Goal: Task Accomplishment & Management: Complete application form

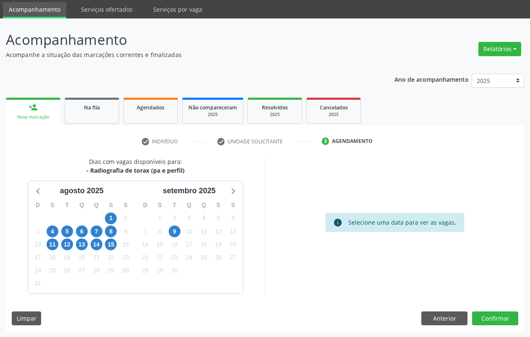
scroll to position [28, 0]
click at [39, 113] on link "person_add Nova marcação" at bounding box center [33, 112] width 55 height 28
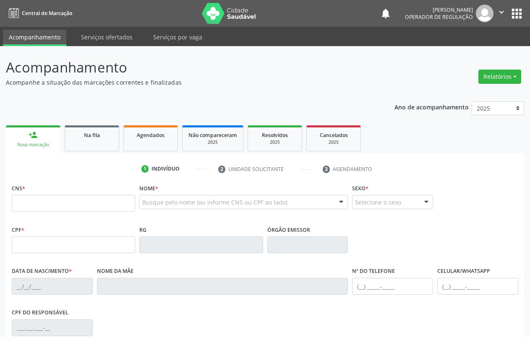
click at [82, 195] on input "text" at bounding box center [73, 203] width 123 height 17
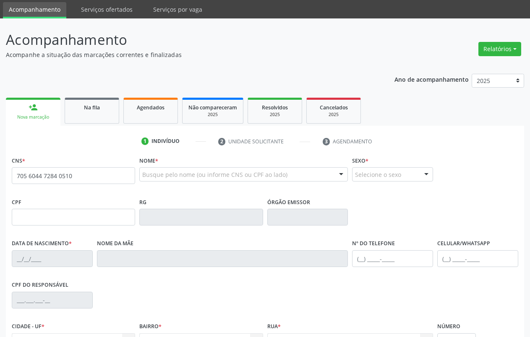
type input "705 6044 7284 0510"
type input "657.214.624-34"
type input "[DATE]"
type input "[PERSON_NAME] da Purificação Coelho"
type input "[PHONE_NUMBER]"
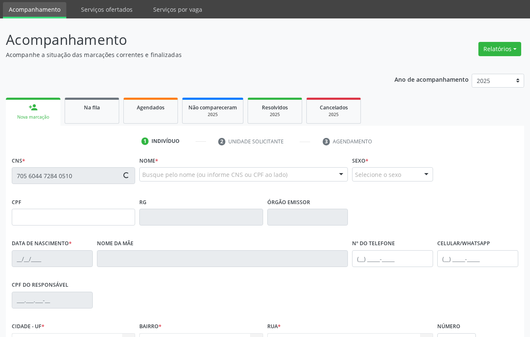
type input "037.092.084-83"
type input "5"
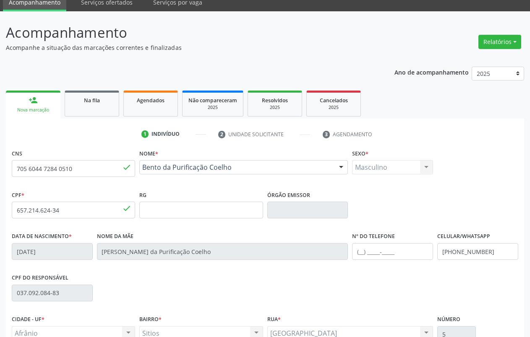
scroll to position [117, 0]
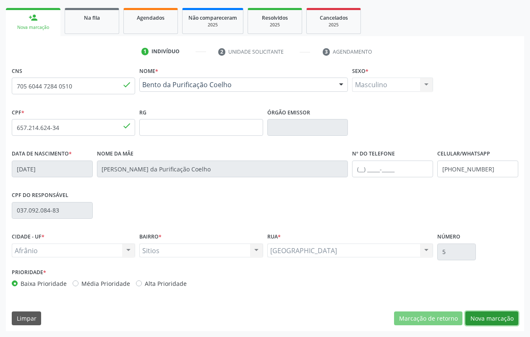
click at [502, 315] on button "Nova marcação" at bounding box center [491, 319] width 53 height 14
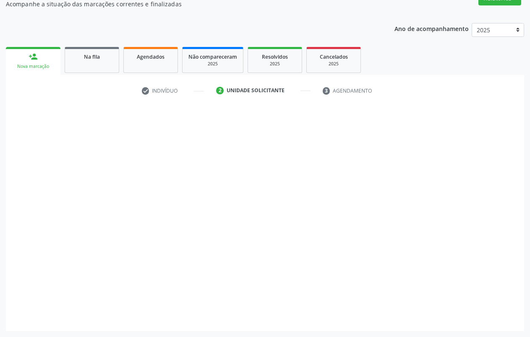
scroll to position [78, 0]
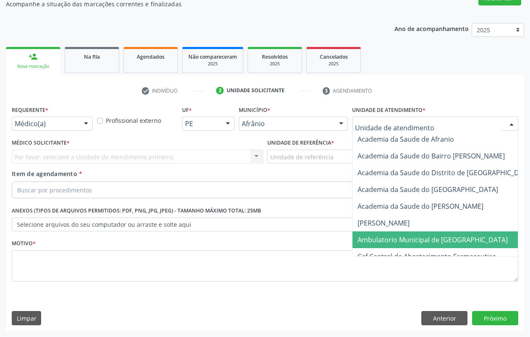
click at [408, 238] on span "Ambulatorio Municipal de [GEOGRAPHIC_DATA]" at bounding box center [432, 239] width 150 height 9
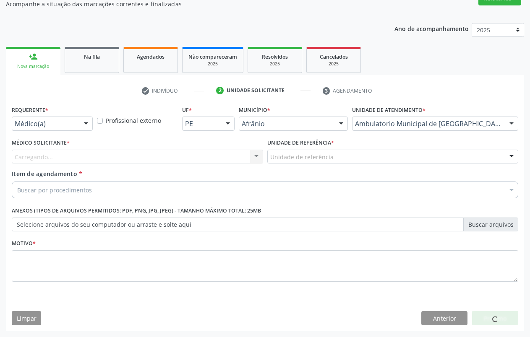
click at [342, 158] on div "Unidade de referência" at bounding box center [392, 157] width 251 height 14
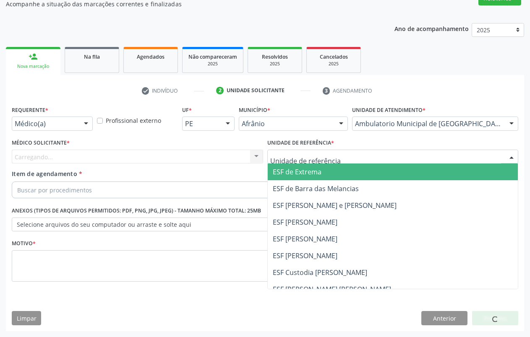
click at [329, 171] on span "ESF de Extrema" at bounding box center [393, 172] width 250 height 17
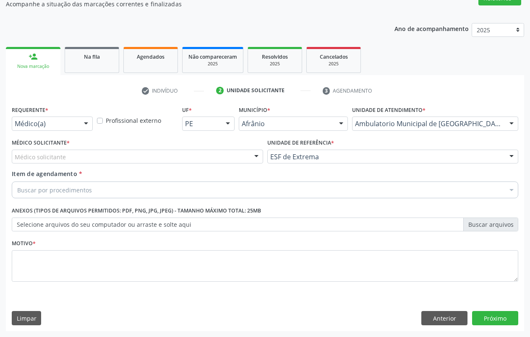
click at [253, 158] on div at bounding box center [256, 157] width 13 height 14
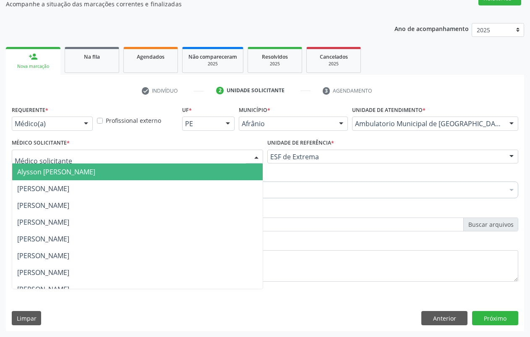
click at [176, 171] on span "Alysson [PERSON_NAME]" at bounding box center [137, 172] width 250 height 17
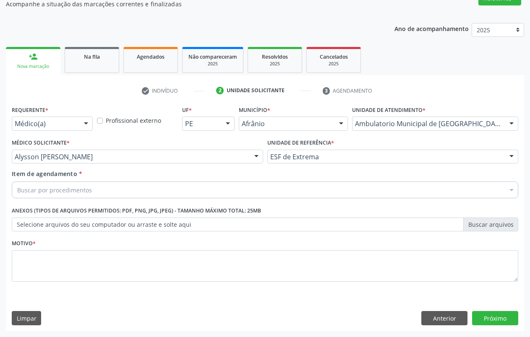
click at [166, 192] on div "Buscar por procedimentos" at bounding box center [265, 190] width 506 height 17
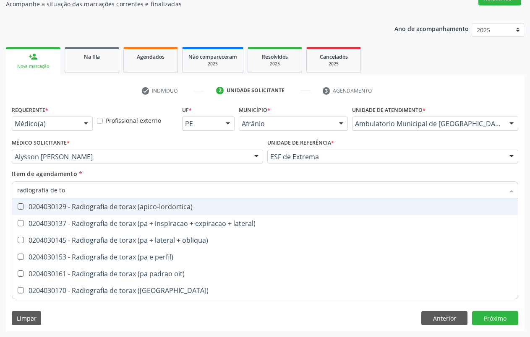
type input "radiografia de tor"
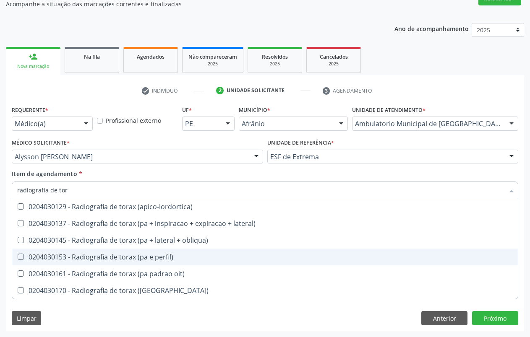
click at [125, 255] on div "0204030153 - Radiografia de torax (pa e perfil)" at bounding box center [264, 257] width 495 height 7
checkbox perfil\) "true"
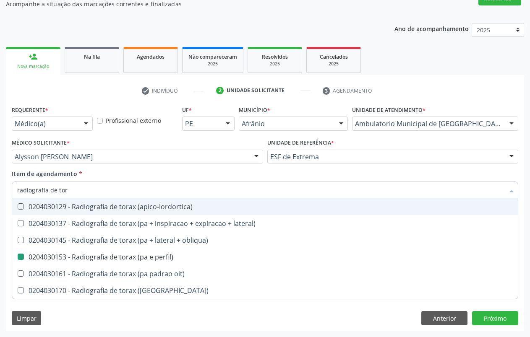
click at [114, 171] on div "Item de agendamento * radiografia de [PERSON_NAME] seleção 0204030129 - Radiogr…" at bounding box center [265, 182] width 506 height 26
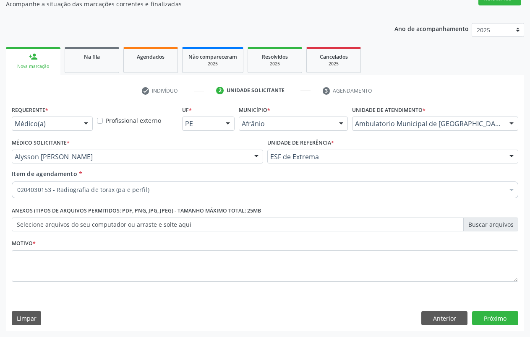
click at [44, 309] on div "0604320124 - Abatacepte 250 mg injetável (por frasco ampola)." at bounding box center [339, 307] width 645 height 7
checkbox perfil\) "true"
checkbox preenchida\) "false"
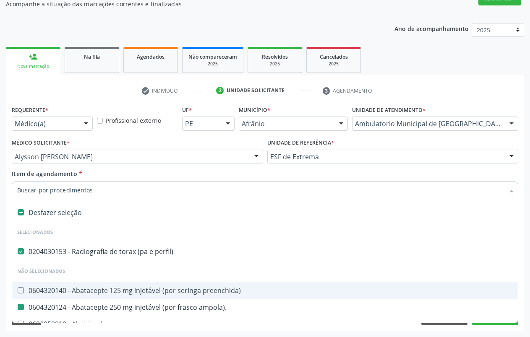
checkbox ampola\)\ "false"
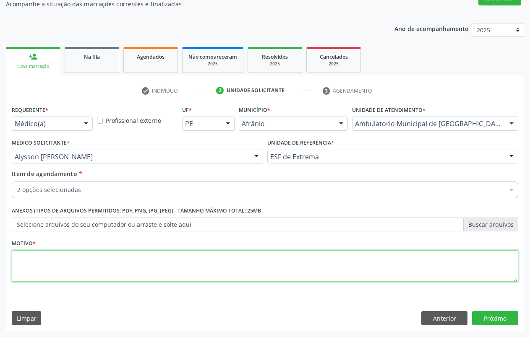
click at [57, 270] on textarea at bounding box center [265, 266] width 506 height 32
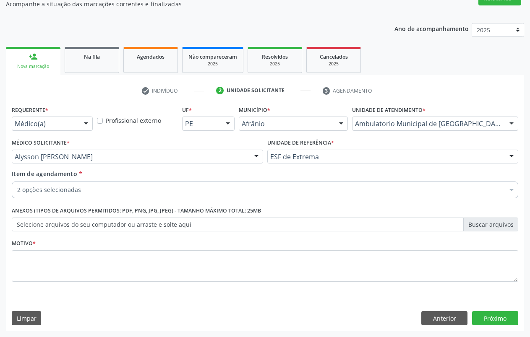
click at [88, 185] on div "2 opções selecionadas" at bounding box center [265, 190] width 506 height 17
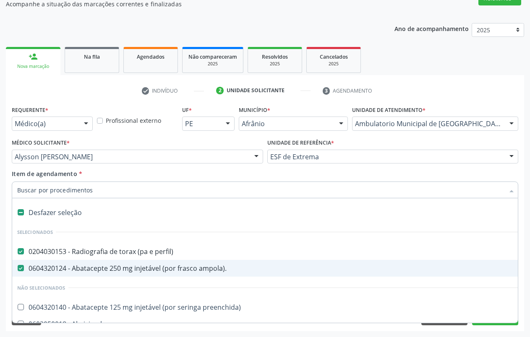
click at [18, 271] on div "0604320124 - Abatacepte 250 mg injetável (por frasco ampola)." at bounding box center [339, 268] width 645 height 7
checkbox ampola\)\ "false"
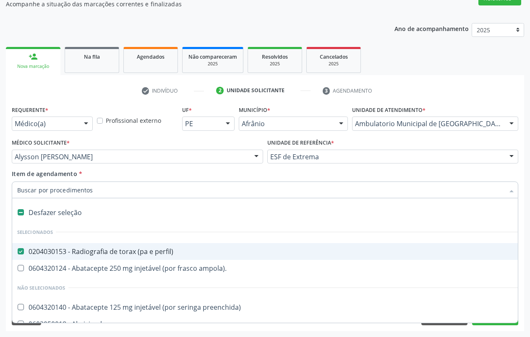
click at [110, 177] on div "Item de agendamento * Desfazer seleção Selecionados 0204030153 - Radiografia de…" at bounding box center [265, 182] width 506 height 26
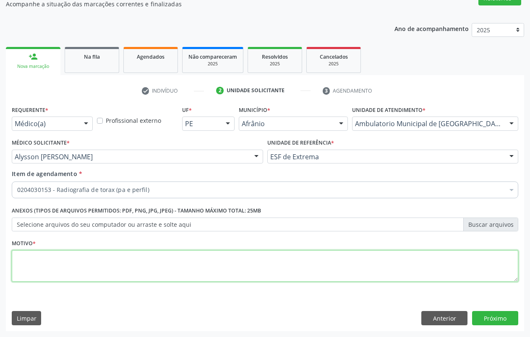
click at [88, 258] on textarea at bounding box center [265, 266] width 506 height 32
type textarea "."
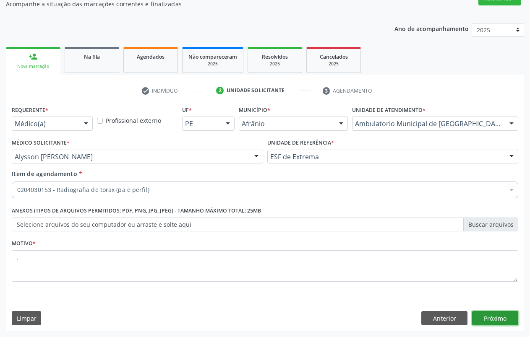
click at [509, 323] on button "Próximo" at bounding box center [495, 318] width 46 height 14
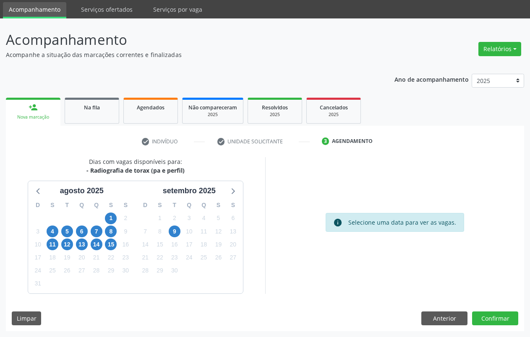
click at [29, 111] on div "person_add" at bounding box center [33, 107] width 9 height 9
click at [444, 312] on button "Anterior" at bounding box center [444, 319] width 46 height 14
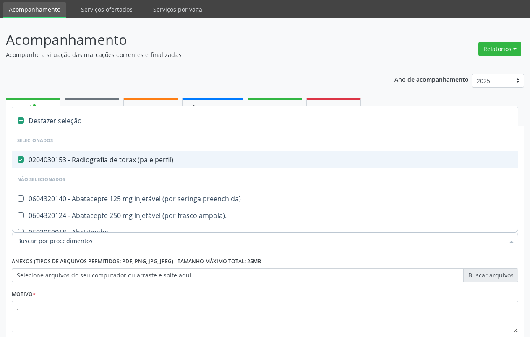
click at [22, 163] on perfil\) at bounding box center [21, 159] width 6 height 6
click at [18, 162] on perfil\) "checkbox" at bounding box center [14, 159] width 5 height 5
checkbox perfil\) "false"
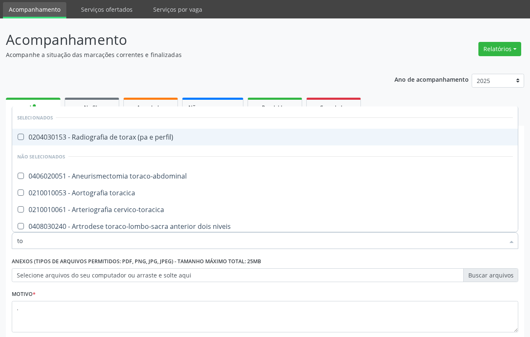
type input "t"
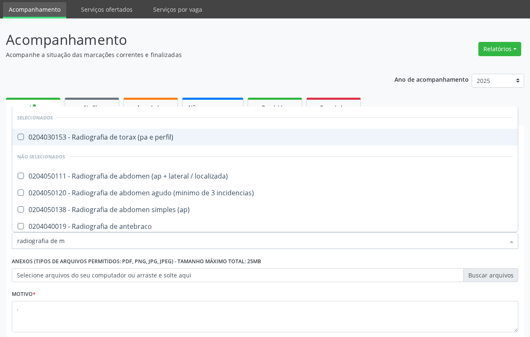
type input "radiografia de ma"
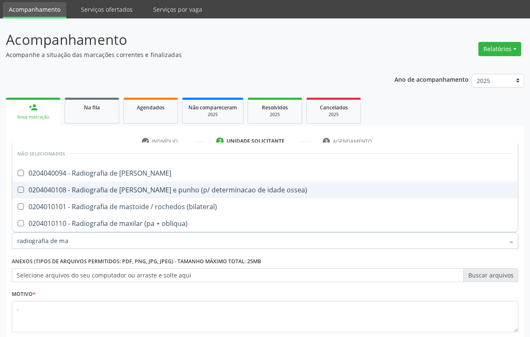
click at [62, 190] on div "0204040108 - Radiografia de [PERSON_NAME] e punho (p/ determinacao de idade oss…" at bounding box center [264, 190] width 495 height 7
checkbox ossea\) "true"
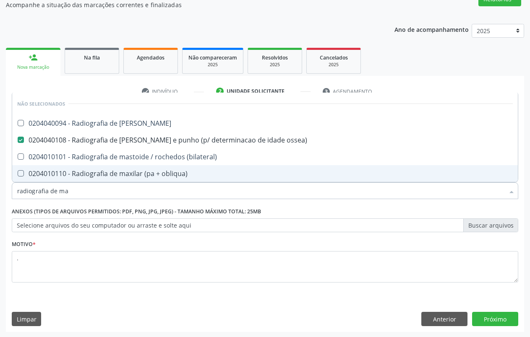
scroll to position [78, 0]
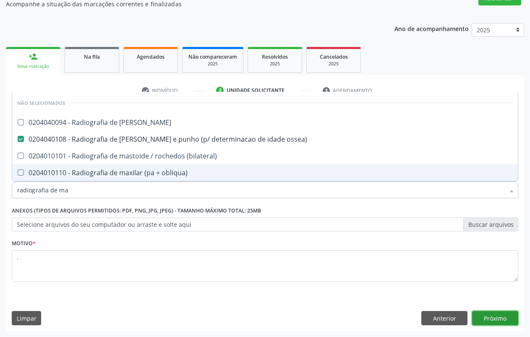
click at [509, 319] on button "Próximo" at bounding box center [495, 318] width 46 height 14
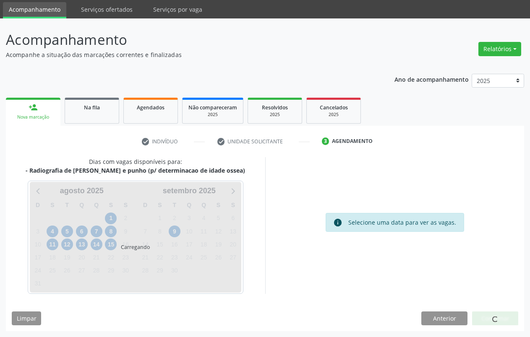
scroll to position [28, 0]
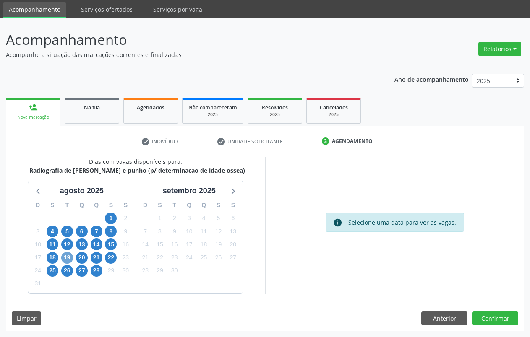
click at [64, 257] on span "19" at bounding box center [67, 258] width 12 height 12
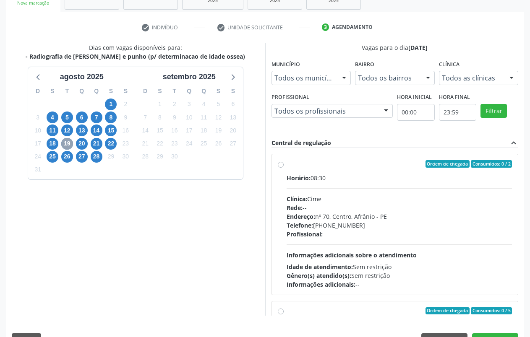
scroll to position [145, 0]
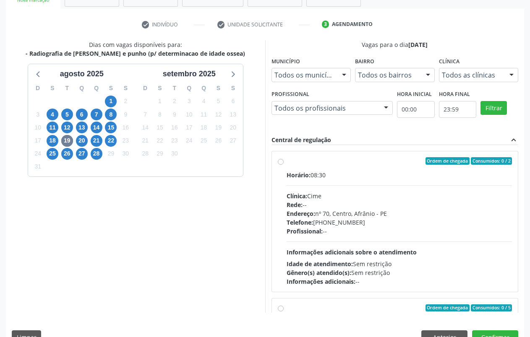
click at [288, 165] on label "Ordem de chegada Consumidos: 0 / 2 Horário: 08:30 Clínica: Cime Rede: -- Endere…" at bounding box center [399, 221] width 226 height 129
click at [283, 165] on input "Ordem de chegada Consumidos: 0 / 2 Horário: 08:30 Clínica: Cime Rede: -- Endere…" at bounding box center [281, 161] width 6 height 8
radio input "true"
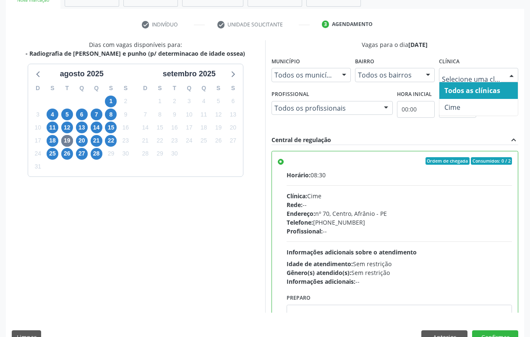
click at [514, 77] on div at bounding box center [511, 75] width 13 height 14
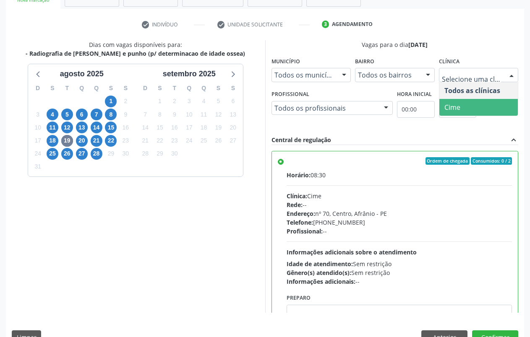
click at [500, 108] on span "Cime" at bounding box center [478, 107] width 79 height 17
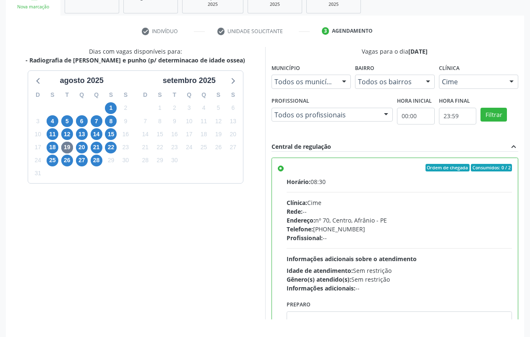
scroll to position [164, 0]
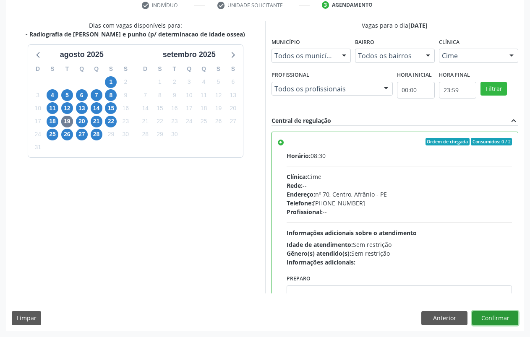
click at [494, 317] on button "Confirmar" at bounding box center [495, 318] width 46 height 14
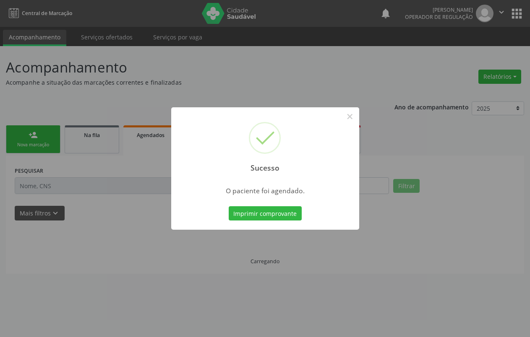
scroll to position [0, 0]
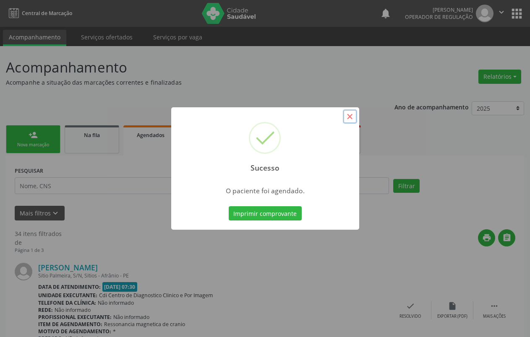
click at [351, 120] on button "×" at bounding box center [350, 116] width 14 height 14
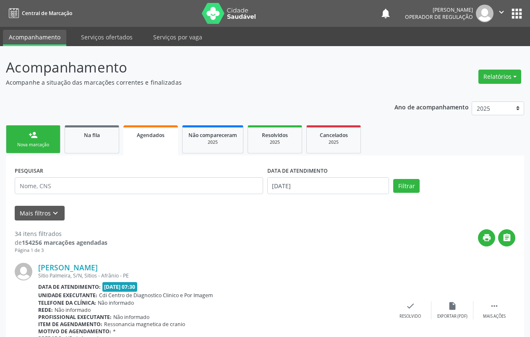
click at [43, 130] on link "person_add Nova marcação" at bounding box center [33, 139] width 55 height 28
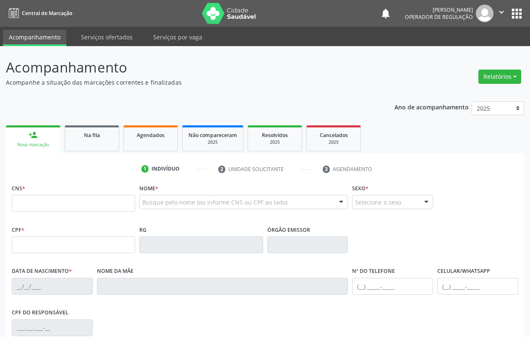
click at [44, 150] on link "person_add Nova marcação" at bounding box center [33, 139] width 55 height 28
click at [52, 213] on fieldset "CNS *" at bounding box center [73, 200] width 123 height 36
click at [51, 204] on input "text" at bounding box center [73, 203] width 123 height 17
click at [45, 203] on input "702 8096 6889 262" at bounding box center [73, 203] width 123 height 17
type input "702 8096 6688 9262"
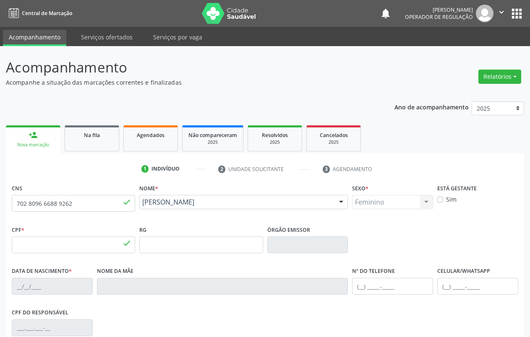
type input "049.348.104-47"
type input "[DATE]"
type input "[PERSON_NAME]"
type input "[PHONE_NUMBER]"
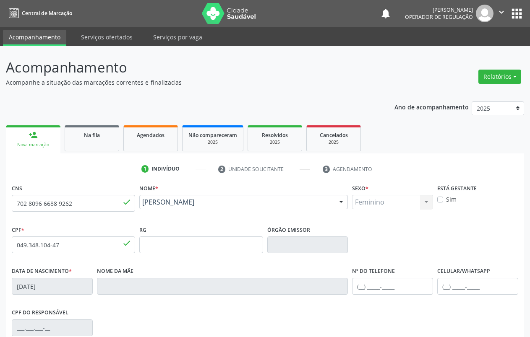
type input "447.566.074-20"
type input "283"
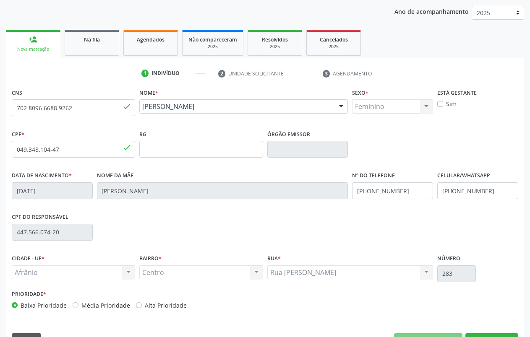
scroll to position [117, 0]
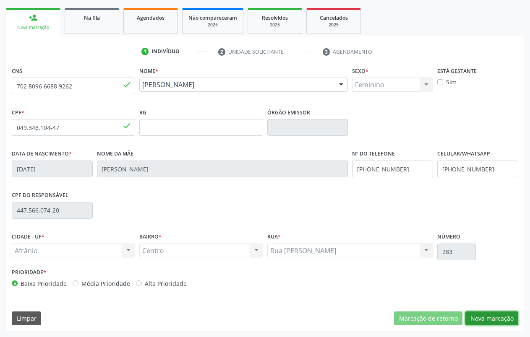
click at [505, 322] on button "Nova marcação" at bounding box center [491, 319] width 53 height 14
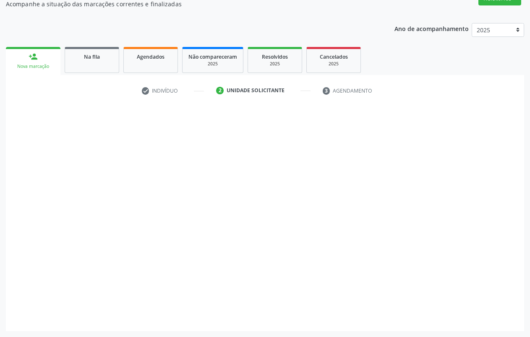
scroll to position [78, 0]
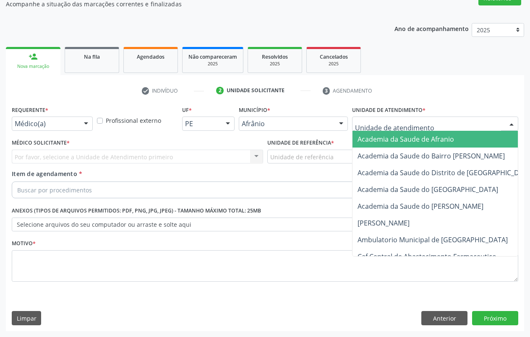
click at [408, 118] on div at bounding box center [435, 124] width 166 height 14
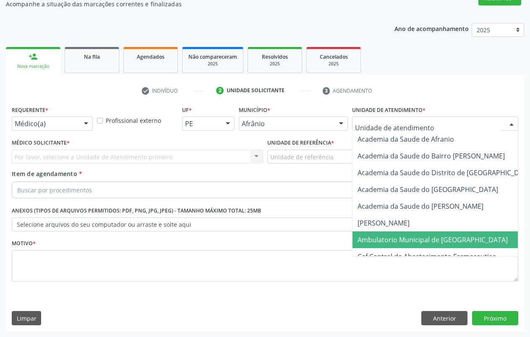
drag, startPoint x: 418, startPoint y: 241, endPoint x: 339, endPoint y: 168, distance: 107.7
click at [418, 242] on span "Ambulatorio Municipal de [GEOGRAPHIC_DATA]" at bounding box center [432, 239] width 150 height 9
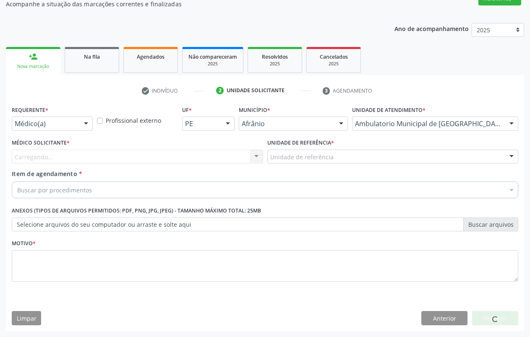
click at [335, 158] on div "Unidade de referência" at bounding box center [392, 157] width 251 height 14
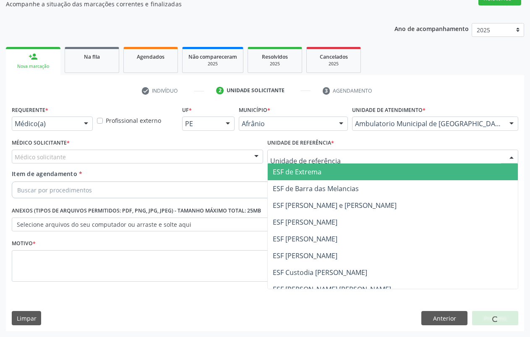
click at [337, 174] on span "ESF de Extrema" at bounding box center [393, 172] width 250 height 17
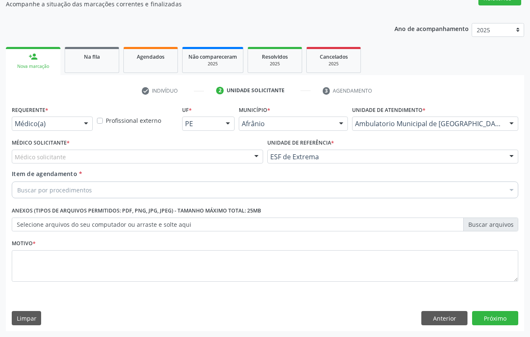
click at [252, 158] on div at bounding box center [256, 157] width 13 height 14
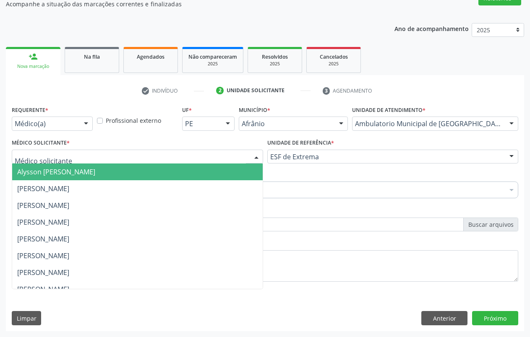
click at [208, 179] on span "Alysson [PERSON_NAME]" at bounding box center [137, 172] width 250 height 17
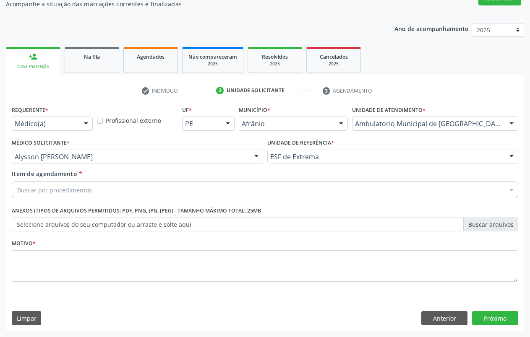
click at [121, 186] on div "Buscar por procedimentos" at bounding box center [265, 190] width 506 height 17
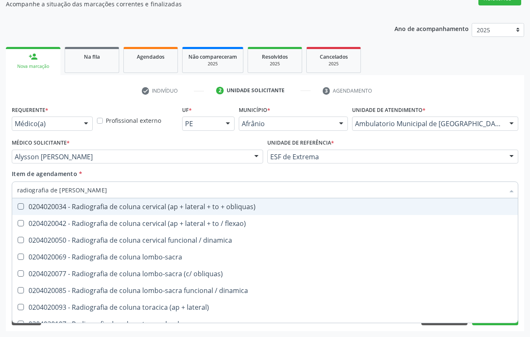
type input "radiografia de coluna"
click at [117, 210] on div "0204020034 - Radiografia de coluna cervical (ap + lateral + to + obliquas)" at bounding box center [264, 206] width 495 height 7
checkbox obliquas\) "true"
click at [508, 171] on div "Item de agendamento * radiografia de coluna Desfazer seleção 0204020034 - Radio…" at bounding box center [265, 182] width 506 height 26
checkbox flexao\) "true"
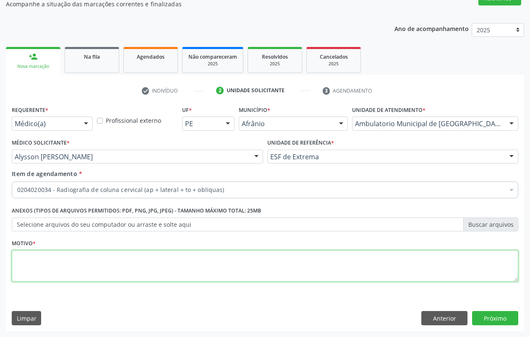
click at [96, 265] on textarea at bounding box center [265, 266] width 506 height 32
type textarea "."
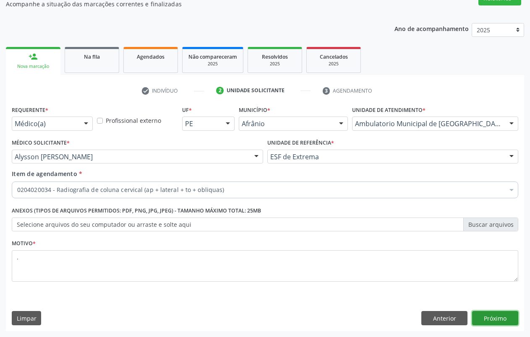
click at [503, 321] on button "Próximo" at bounding box center [495, 318] width 46 height 14
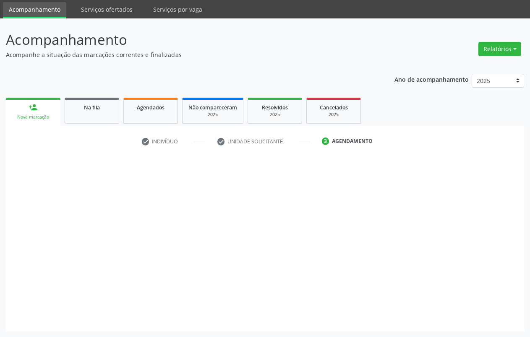
scroll to position [28, 0]
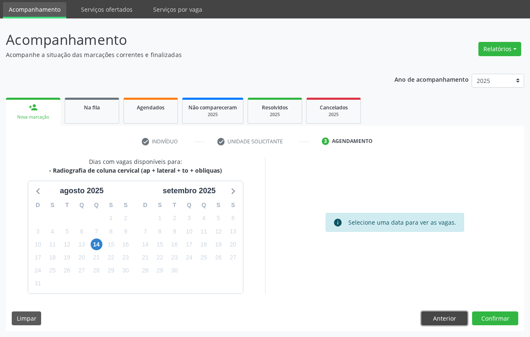
click at [446, 320] on button "Anterior" at bounding box center [444, 319] width 46 height 14
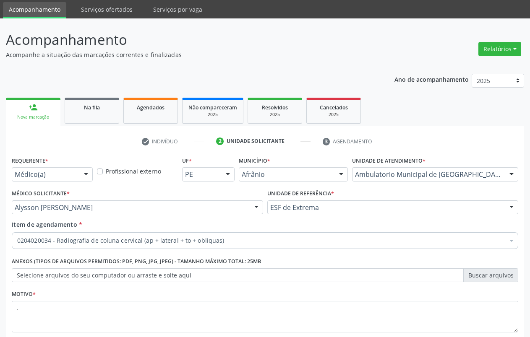
drag, startPoint x: 255, startPoint y: 239, endPoint x: 197, endPoint y: 240, distance: 57.9
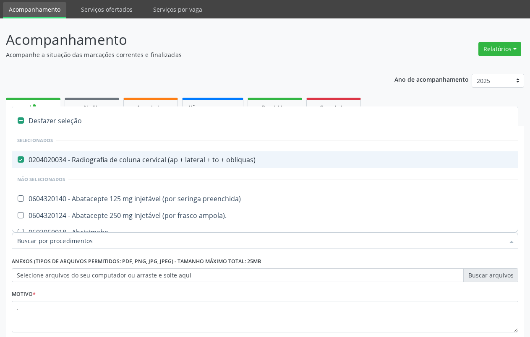
click at [20, 164] on span "0204020034 - Radiografia de coluna cervical (ap + lateral + to + obliquas)" at bounding box center [339, 159] width 655 height 17
checkbox obliquas\) "false"
click at [67, 241] on input "Item de agendamento *" at bounding box center [260, 240] width 487 height 17
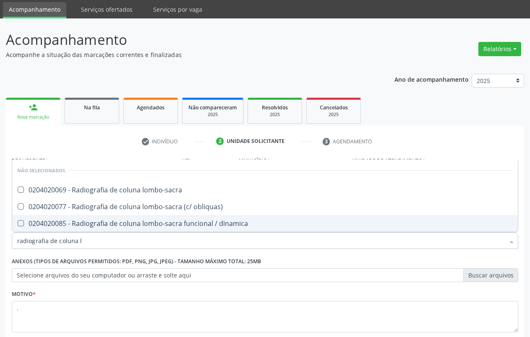
type input "radiografia de coluna lo"
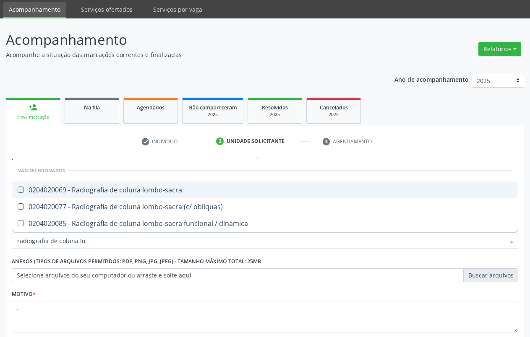
click at [70, 196] on span "0204020069 - Radiografia de coluna lombo-sacra" at bounding box center [264, 190] width 505 height 17
checkbox lombo-sacra "true"
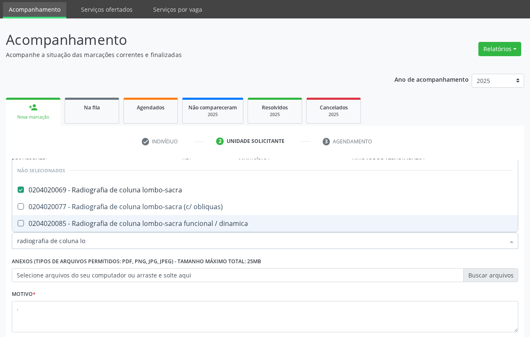
scroll to position [78, 0]
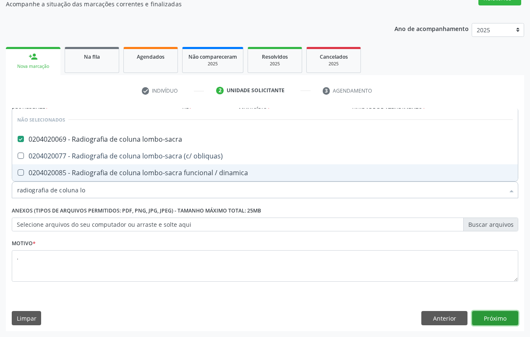
click at [488, 325] on button "Próximo" at bounding box center [495, 318] width 46 height 14
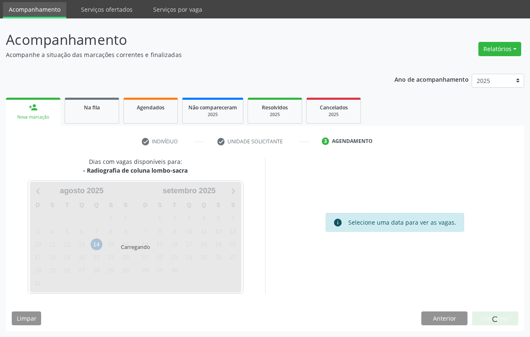
scroll to position [28, 0]
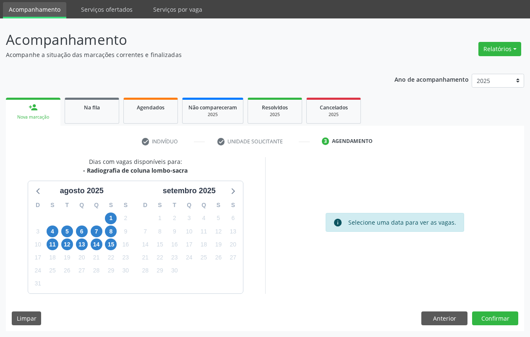
click at [19, 117] on div "Nova marcação" at bounding box center [33, 117] width 43 height 6
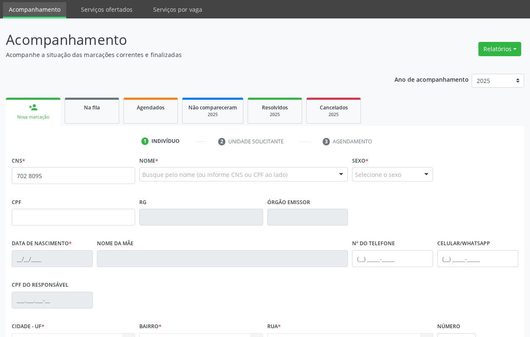
scroll to position [28, 0]
type input "702 8095 7992 7670"
type input "05/04/2010"
type input "Raquel Coelho de Albuquerque"
type input "(87) 98822-0807"
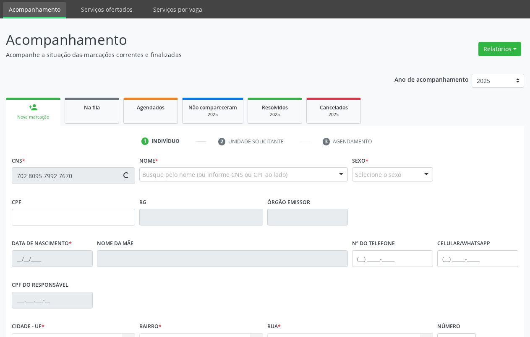
type input "092.239.354-07"
type input "45"
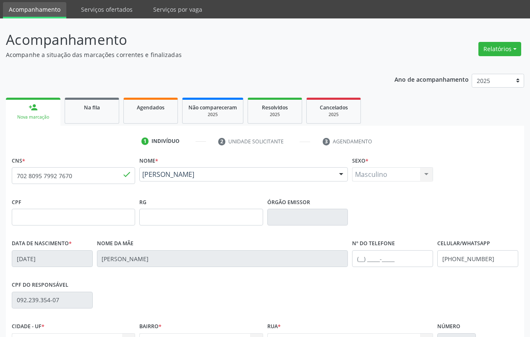
scroll to position [117, 0]
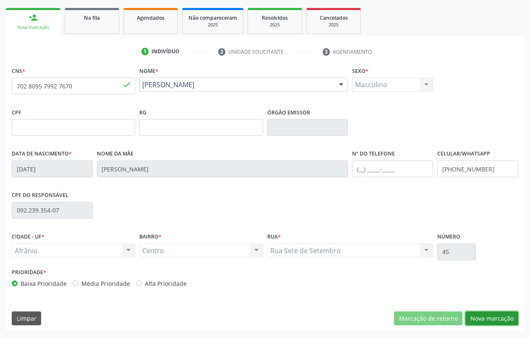
click at [500, 320] on button "Nova marcação" at bounding box center [491, 319] width 53 height 14
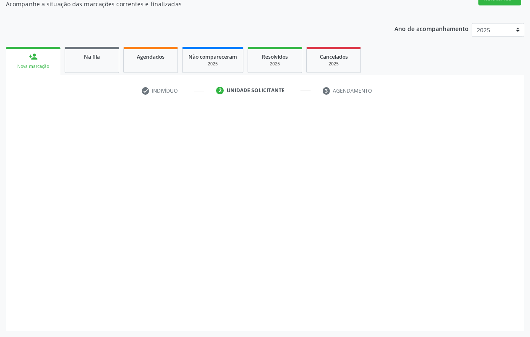
scroll to position [78, 0]
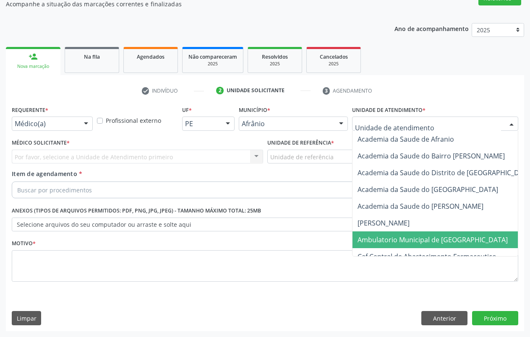
click at [402, 237] on span "Ambulatorio Municipal de [GEOGRAPHIC_DATA]" at bounding box center [432, 239] width 150 height 9
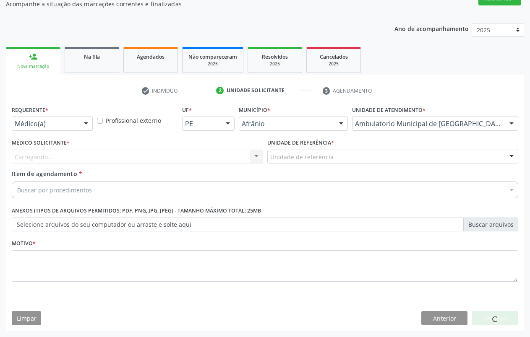
click at [367, 154] on div "Unidade de referência" at bounding box center [392, 157] width 251 height 14
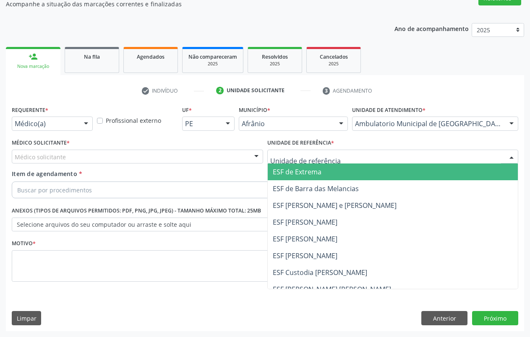
click at [341, 171] on span "ESF de Extrema" at bounding box center [393, 172] width 250 height 17
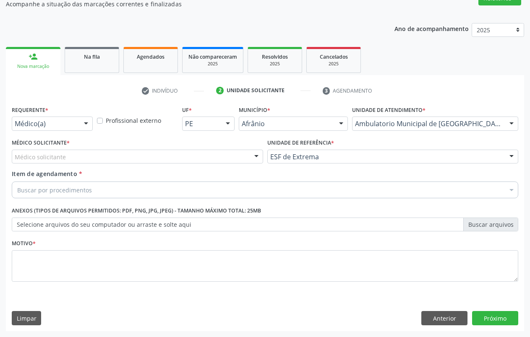
click at [247, 159] on div "Médico solicitante" at bounding box center [137, 157] width 251 height 14
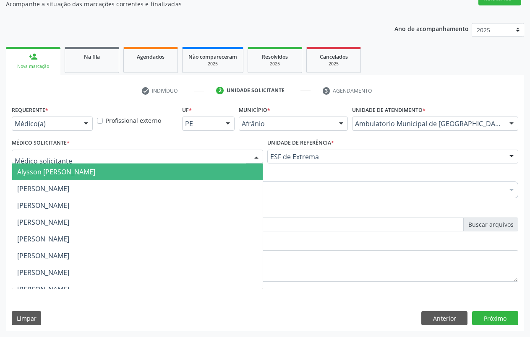
click at [143, 173] on span "Alysson [PERSON_NAME]" at bounding box center [137, 172] width 250 height 17
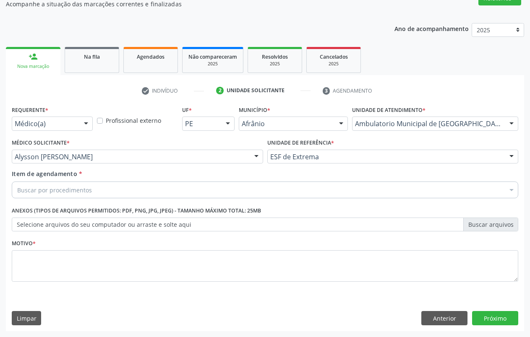
click at [134, 187] on div "Buscar por procedimentos" at bounding box center [265, 190] width 506 height 17
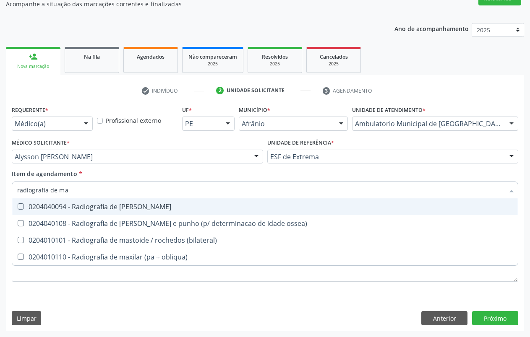
type input "radiografia de mao"
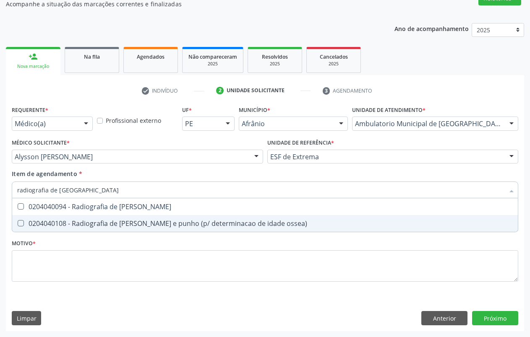
click at [161, 229] on span "0204040108 - Radiografia de [PERSON_NAME] e punho (p/ determinacao de idade oss…" at bounding box center [264, 223] width 505 height 17
checkbox ossea\) "true"
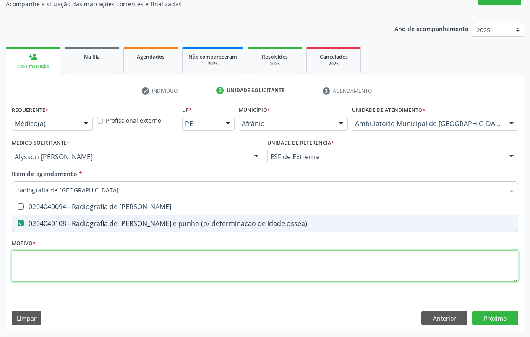
click at [158, 269] on div "Requerente * Médico(a) Médico(a) Enfermeiro(a) Paciente Nenhum resultado encont…" at bounding box center [265, 199] width 506 height 190
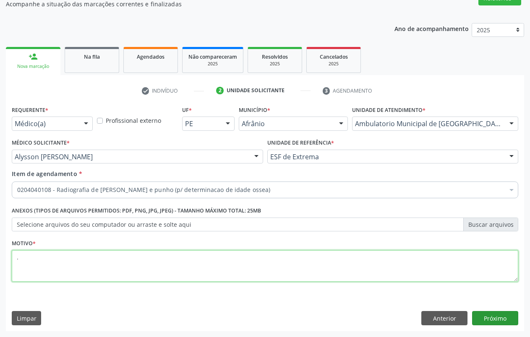
type textarea "."
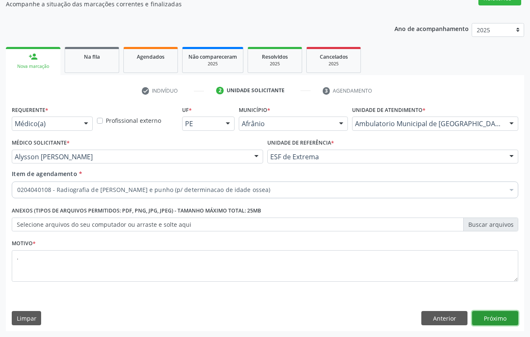
click at [503, 320] on button "Próximo" at bounding box center [495, 318] width 46 height 14
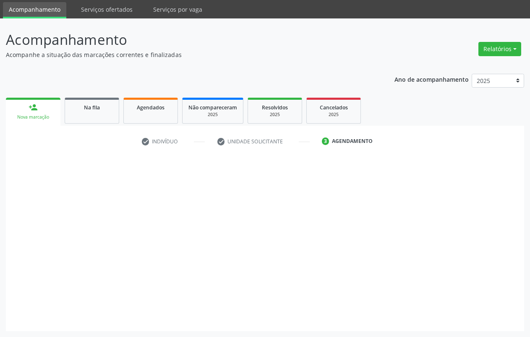
scroll to position [28, 0]
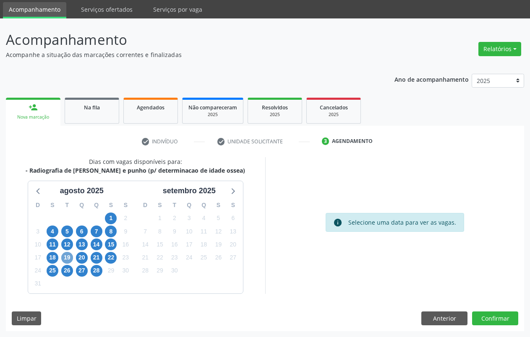
click at [66, 257] on span "19" at bounding box center [67, 258] width 12 height 12
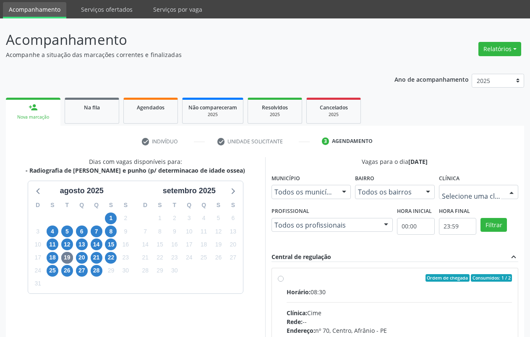
click at [501, 190] on div at bounding box center [479, 192] width 80 height 14
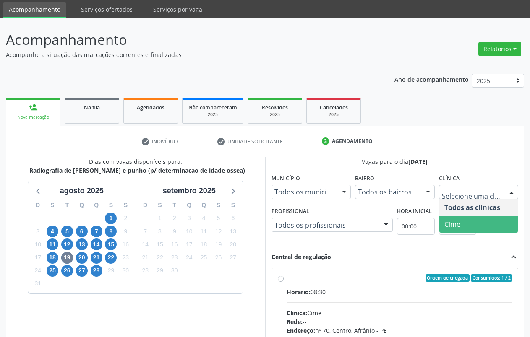
click at [493, 222] on span "Cime" at bounding box center [478, 224] width 79 height 17
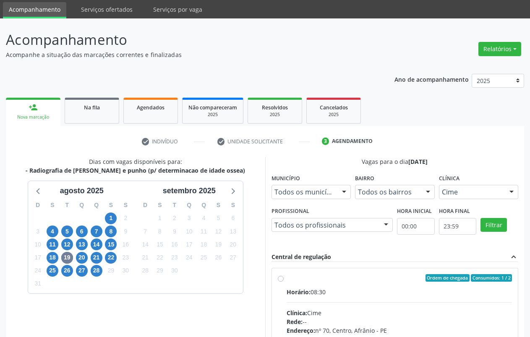
drag, startPoint x: 304, startPoint y: 278, endPoint x: 328, endPoint y: 256, distance: 32.9
click at [303, 278] on div "Ordem de chegada Consumidos: 1 / 2" at bounding box center [399, 278] width 226 height 8
click at [283, 278] on input "Ordem de chegada Consumidos: 1 / 2 Horário: 08:30 Clínica: Cime Rede: -- Endere…" at bounding box center [281, 278] width 6 height 8
radio input "true"
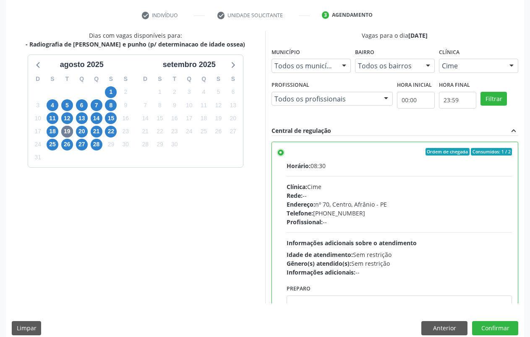
scroll to position [164, 0]
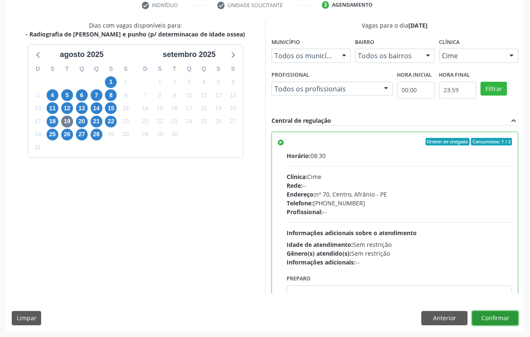
click at [479, 315] on button "Confirmar" at bounding box center [495, 318] width 46 height 14
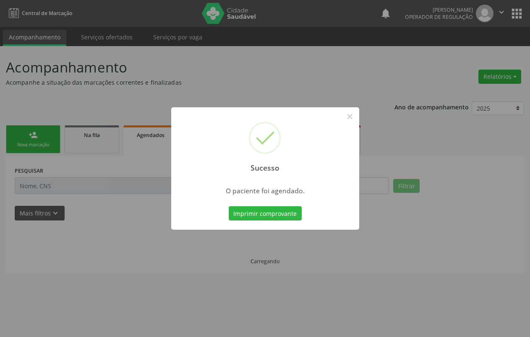
scroll to position [0, 0]
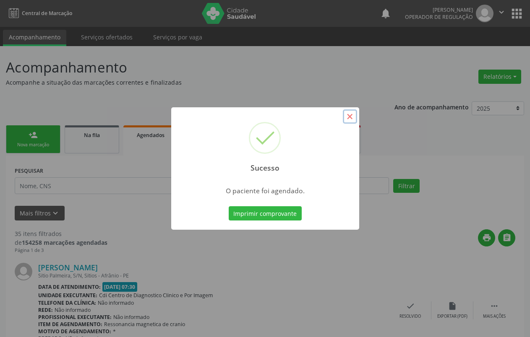
click at [348, 118] on button "×" at bounding box center [350, 116] width 14 height 14
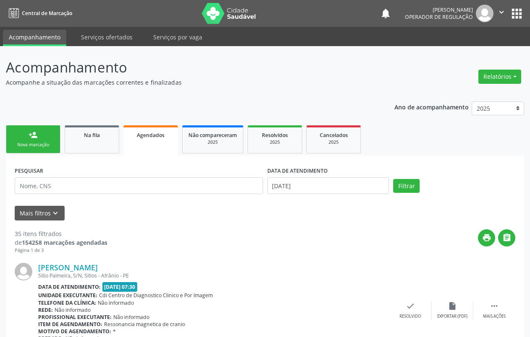
click at [26, 145] on div "Nova marcação" at bounding box center [33, 145] width 42 height 6
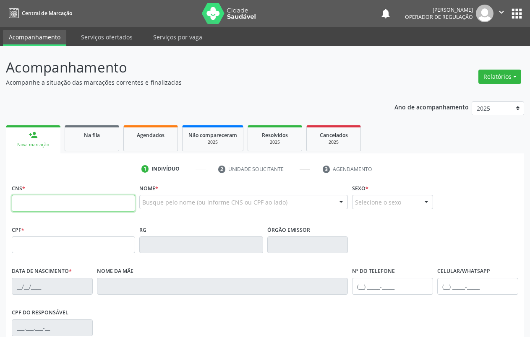
click at [33, 202] on input "text" at bounding box center [73, 203] width 123 height 17
type input "700 0094 4788 9101"
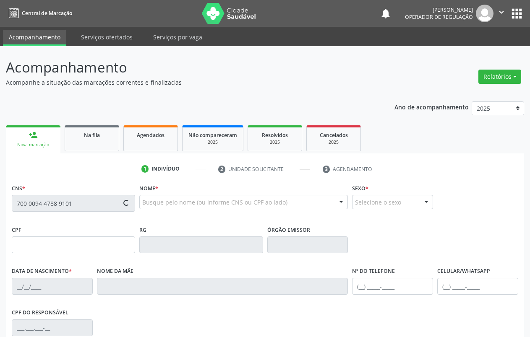
type input "112.932.534-21"
type input "19/01/2008"
type input "Joselita Conceição Santos"
type input "(87) 98807-2777"
type input "061.073.294-39"
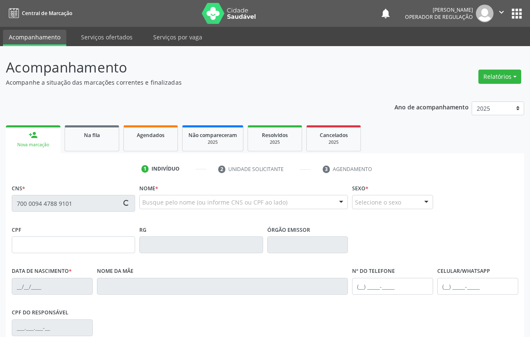
type input "S/N"
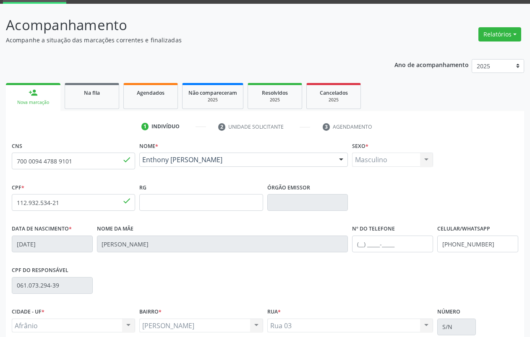
scroll to position [117, 0]
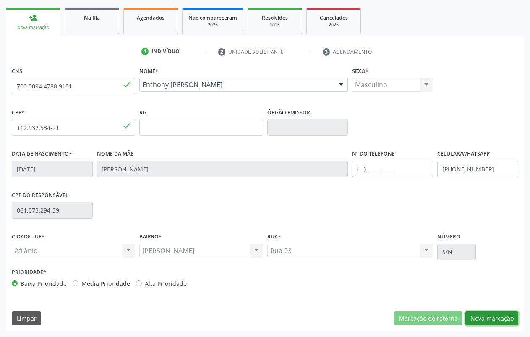
click at [485, 318] on button "Nova marcação" at bounding box center [491, 319] width 53 height 14
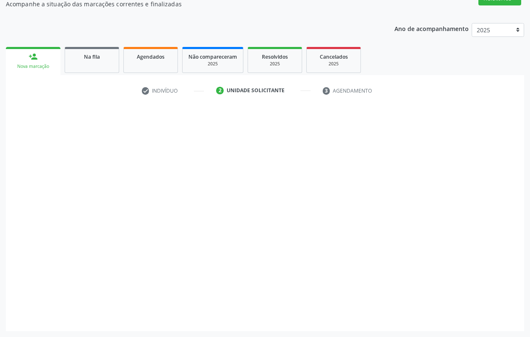
scroll to position [78, 0]
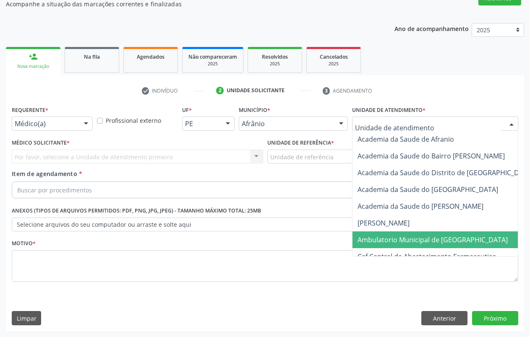
drag, startPoint x: 403, startPoint y: 239, endPoint x: 332, endPoint y: 156, distance: 108.9
click at [403, 239] on span "Ambulatorio Municipal de [GEOGRAPHIC_DATA]" at bounding box center [432, 239] width 150 height 9
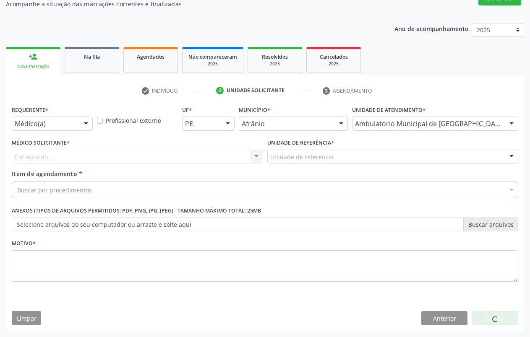
click at [332, 156] on div "Unidade de referência" at bounding box center [392, 157] width 251 height 14
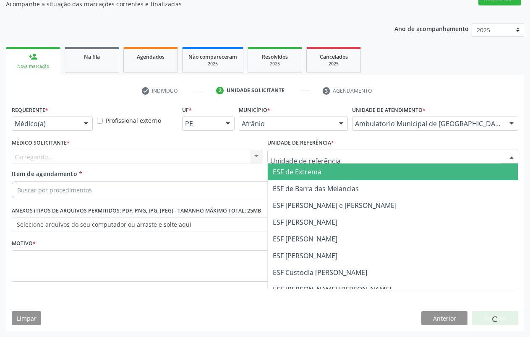
click at [329, 175] on span "ESF de Extrema" at bounding box center [393, 172] width 250 height 17
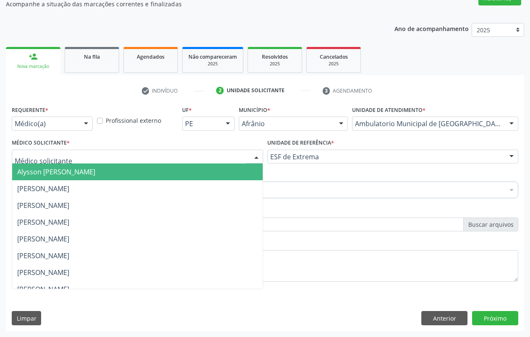
click at [242, 159] on div at bounding box center [137, 157] width 251 height 14
click at [179, 173] on span "Alysson [PERSON_NAME]" at bounding box center [137, 172] width 250 height 17
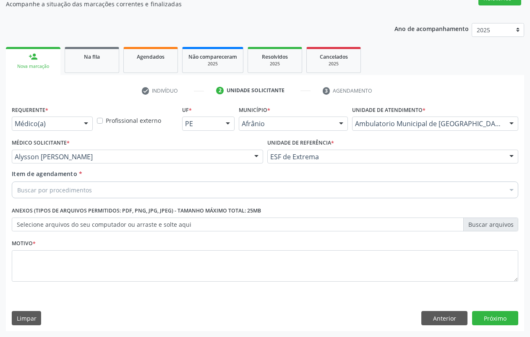
click at [147, 193] on div "Buscar por procedimentos" at bounding box center [265, 190] width 506 height 17
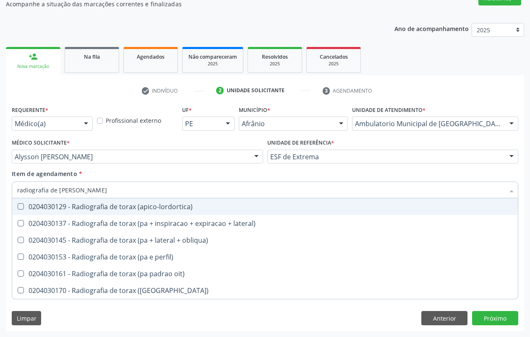
type input "radiografia de torax"
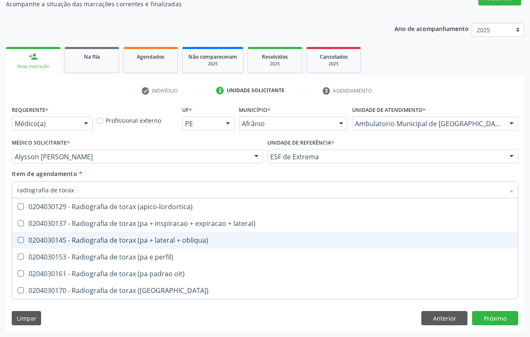
click at [150, 242] on div "0204030145 - Radiografia de torax (pa + lateral + obliqua)" at bounding box center [264, 240] width 495 height 7
checkbox obliqua\) "true"
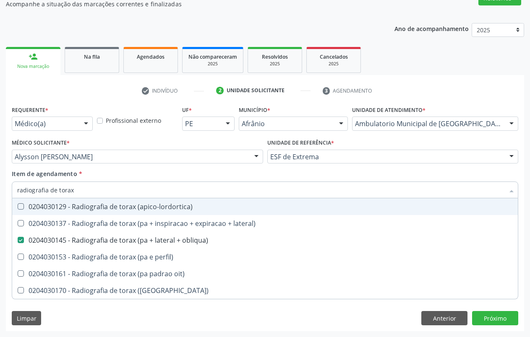
click at [133, 175] on div "Item de agendamento * radiografia de torax Desfazer seleção 0204030129 - Radiog…" at bounding box center [265, 182] width 506 height 26
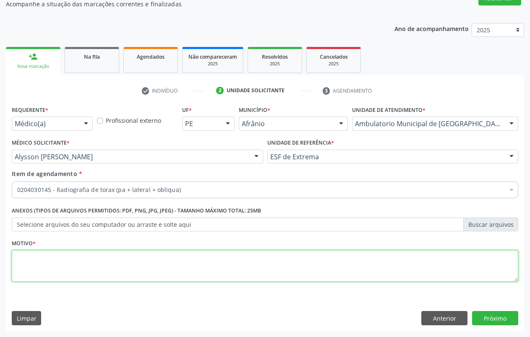
click at [168, 262] on textarea at bounding box center [265, 266] width 506 height 32
type textarea "."
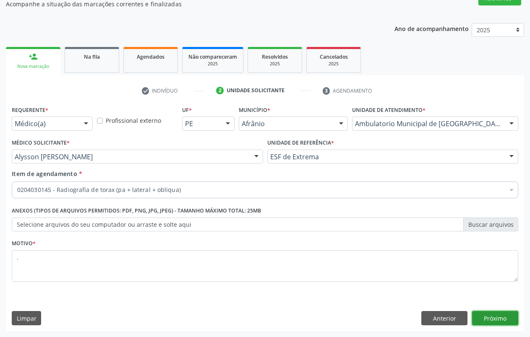
click at [499, 319] on button "Próximo" at bounding box center [495, 318] width 46 height 14
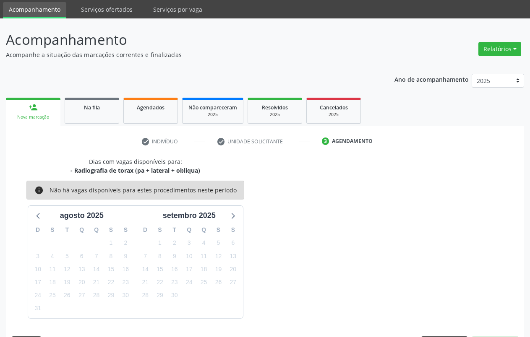
scroll to position [52, 0]
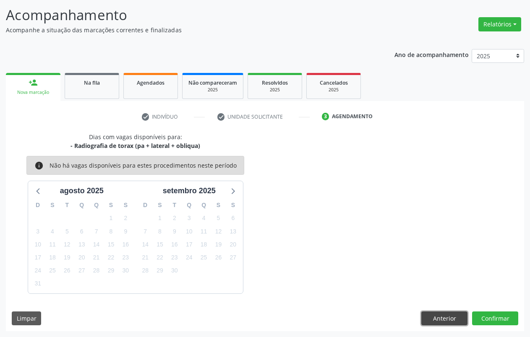
click at [432, 320] on button "Anterior" at bounding box center [444, 319] width 46 height 14
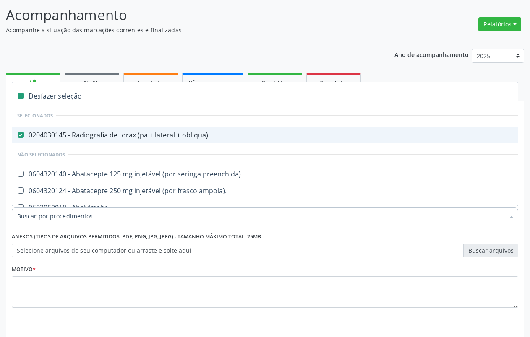
click at [20, 132] on obliqua\) at bounding box center [21, 135] width 6 height 6
click at [18, 132] on obliqua\) "checkbox" at bounding box center [14, 134] width 5 height 5
checkbox obliqua\) "false"
click at [27, 216] on input "Item de agendamento *" at bounding box center [260, 216] width 487 height 17
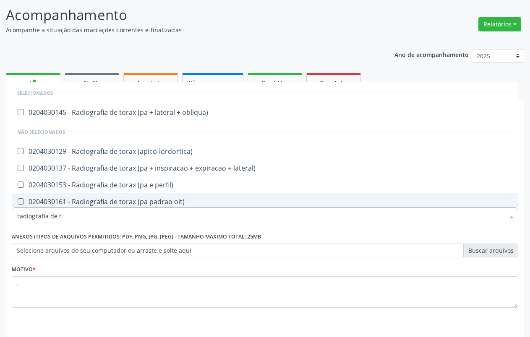
type input "radiografia de to"
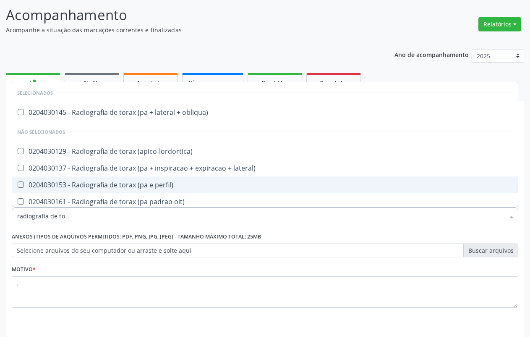
click at [37, 184] on div "0204030153 - Radiografia de torax (pa e perfil)" at bounding box center [264, 185] width 495 height 7
checkbox perfil\) "true"
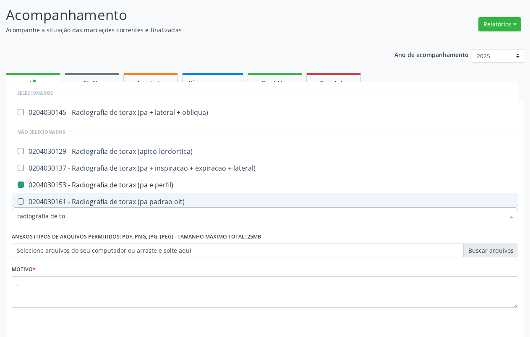
click at [491, 327] on div "Requerente * Médico(a) Médico(a) Enfermeiro(a) Paciente Nenhum resultado encont…" at bounding box center [265, 244] width 518 height 228
click at [506, 317] on div "Motivo * ." at bounding box center [265, 291] width 510 height 56
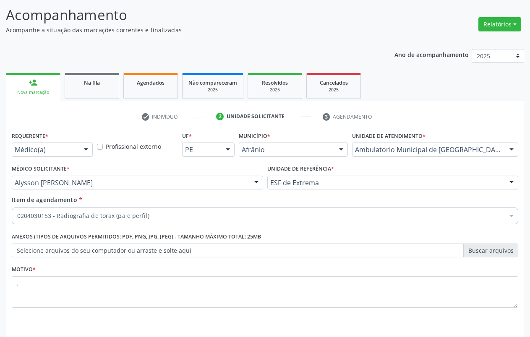
click at [506, 319] on div "Motivo * ." at bounding box center [265, 291] width 510 height 56
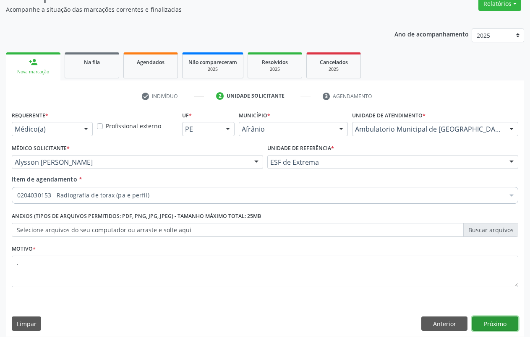
click at [505, 321] on button "Próximo" at bounding box center [495, 324] width 46 height 14
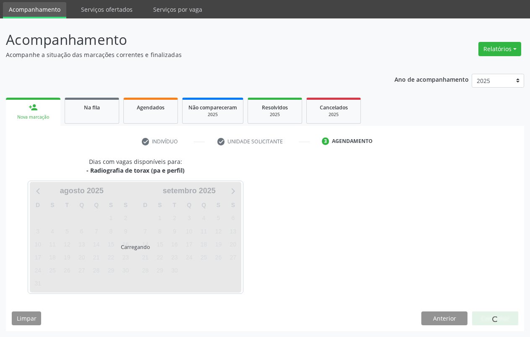
scroll to position [28, 0]
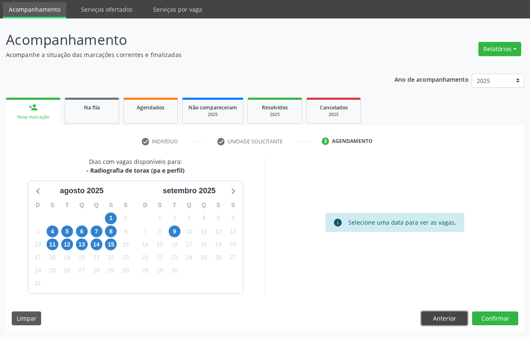
click at [428, 317] on button "Anterior" at bounding box center [444, 319] width 46 height 14
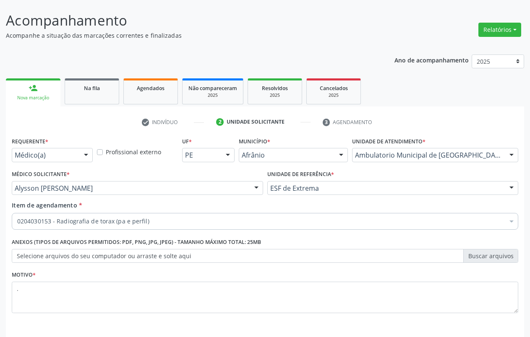
scroll to position [78, 0]
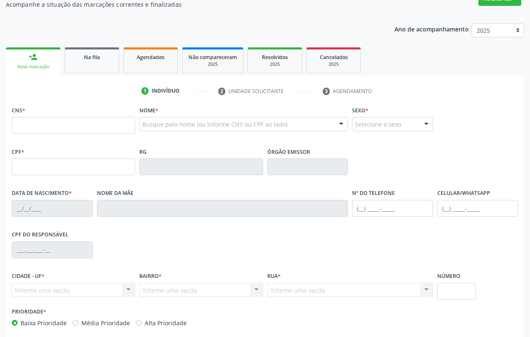
scroll to position [78, 0]
type input "706 8042 9645 6020"
type input "[DATE]"
type input "[PERSON_NAME]"
type input "(87) 98831-4493"
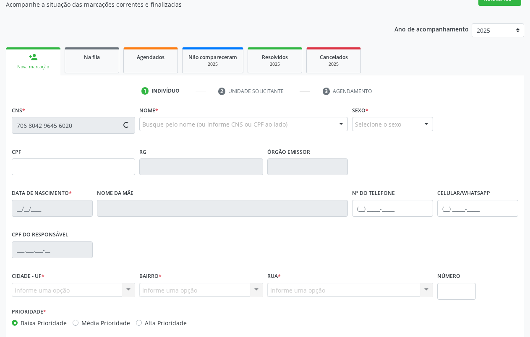
type input "(87) 98831-4493"
type input "S/N"
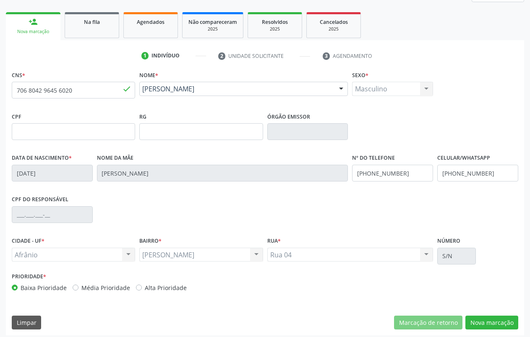
scroll to position [117, 0]
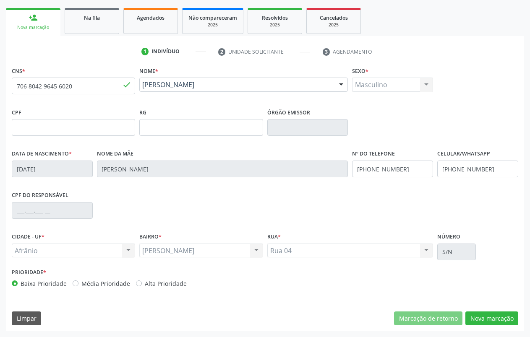
click at [506, 329] on div "CNS * 706 8042 9645 6020 done Nome * Josivan Raimundo de Brito Josivan Raimundo…" at bounding box center [265, 198] width 518 height 267
click at [504, 314] on button "Nova marcação" at bounding box center [491, 319] width 53 height 14
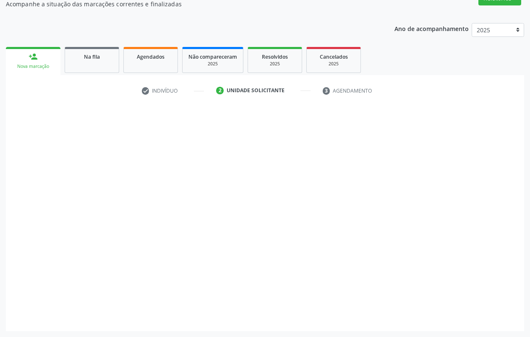
scroll to position [78, 0]
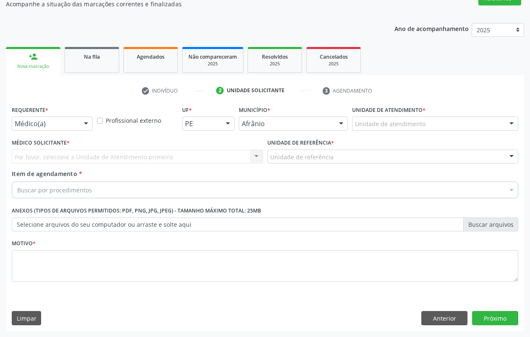
click at [388, 116] on label "Unidade de atendimento *" at bounding box center [388, 110] width 73 height 13
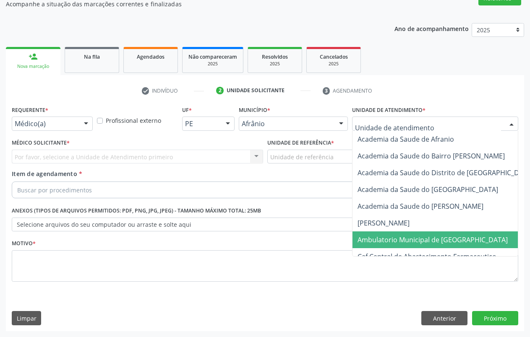
drag, startPoint x: 397, startPoint y: 240, endPoint x: 343, endPoint y: 191, distance: 72.4
click at [396, 240] on span "Ambulatorio Municipal de [GEOGRAPHIC_DATA]" at bounding box center [432, 239] width 150 height 9
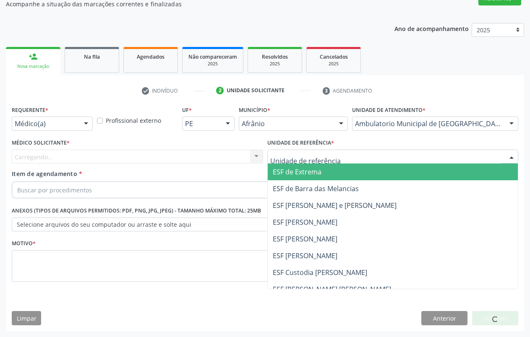
drag, startPoint x: 322, startPoint y: 156, endPoint x: 323, endPoint y: 171, distance: 14.8
click at [320, 176] on span "ESF de Extrema" at bounding box center [297, 171] width 49 height 9
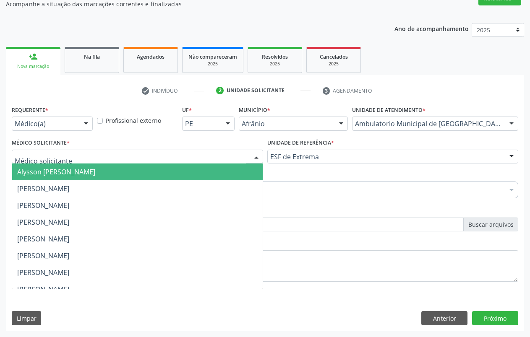
click at [238, 156] on div at bounding box center [137, 157] width 251 height 14
click at [55, 171] on span "Alysson [PERSON_NAME]" at bounding box center [56, 171] width 78 height 9
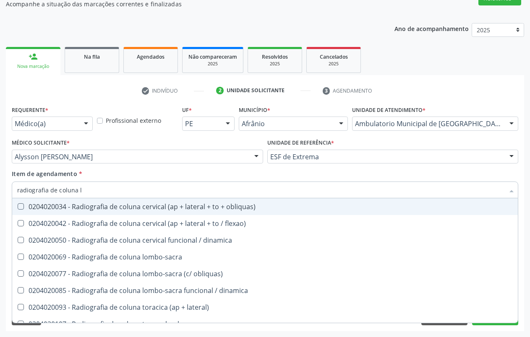
type input "radiografia de coluna lo"
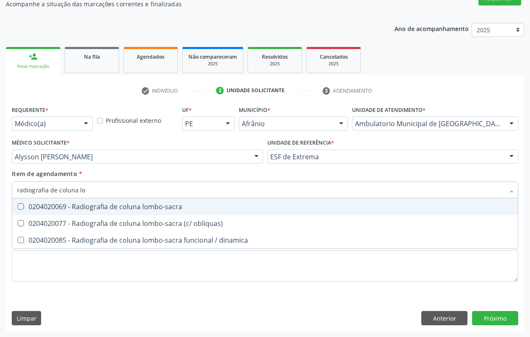
click at [66, 204] on div "0204020069 - Radiografia de coluna lombo-sacra" at bounding box center [264, 206] width 495 height 7
checkbox lombo-sacra "true"
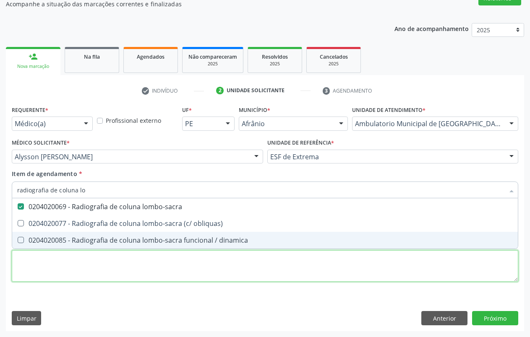
click at [70, 268] on div "Requerente * Médico(a) Médico(a) Enfermeiro(a) Paciente Nenhum resultado encont…" at bounding box center [265, 199] width 506 height 190
type textarea "."
checkbox obliquas\) "true"
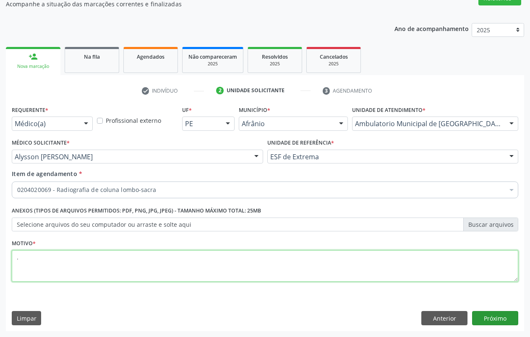
type textarea "."
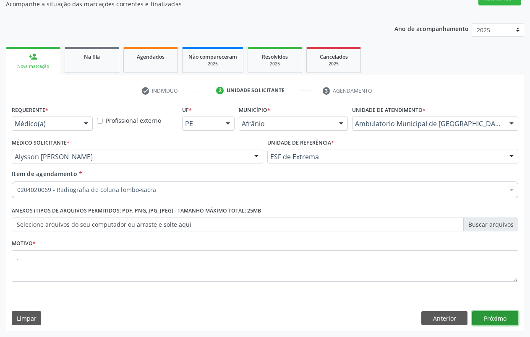
click at [494, 320] on button "Próximo" at bounding box center [495, 318] width 46 height 14
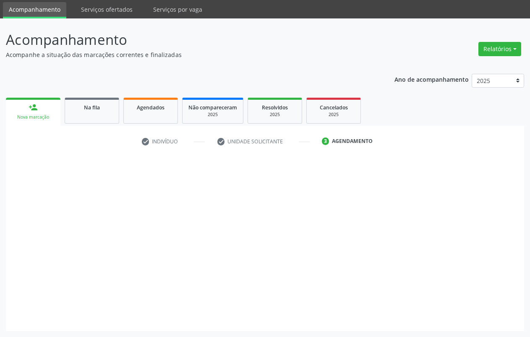
scroll to position [28, 0]
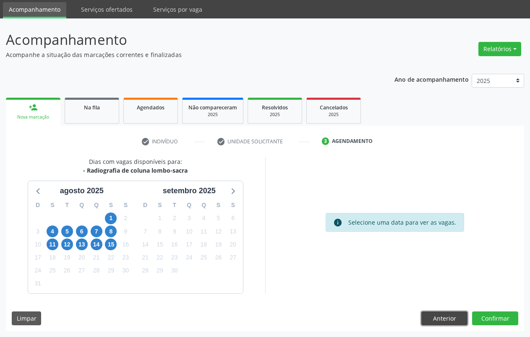
click at [441, 315] on button "Anterior" at bounding box center [444, 319] width 46 height 14
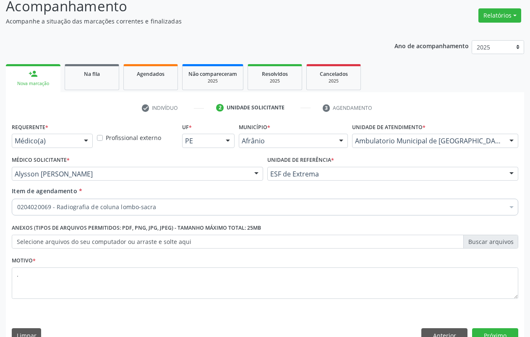
scroll to position [78, 0]
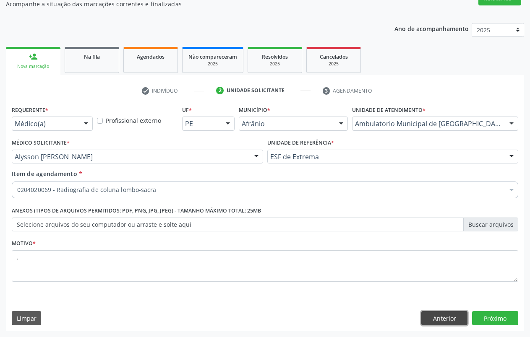
click at [449, 322] on button "Anterior" at bounding box center [444, 318] width 46 height 14
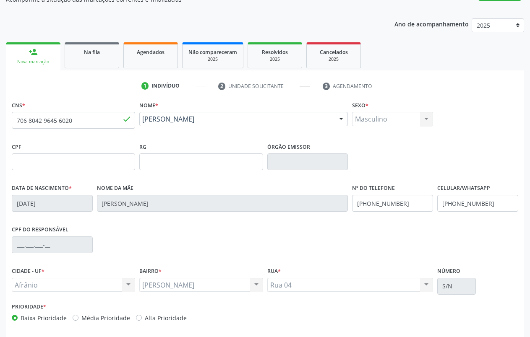
scroll to position [117, 0]
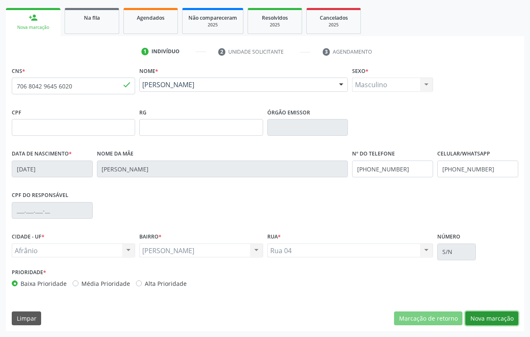
click at [493, 320] on button "Nova marcação" at bounding box center [491, 319] width 53 height 14
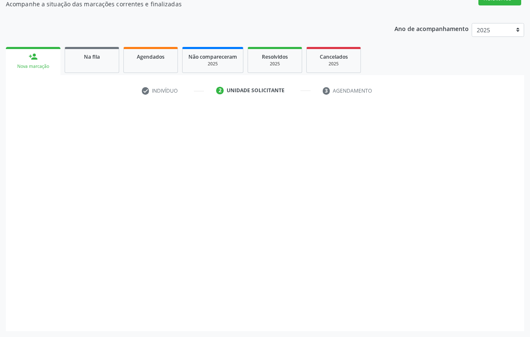
scroll to position [78, 0]
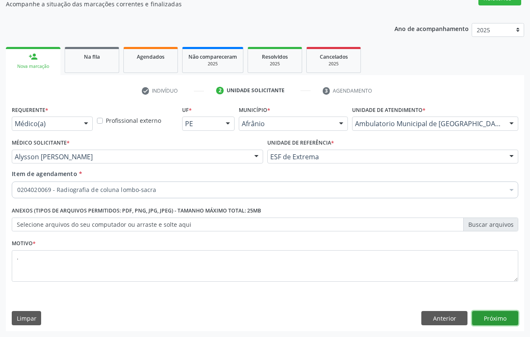
click at [506, 322] on button "Próximo" at bounding box center [495, 318] width 46 height 14
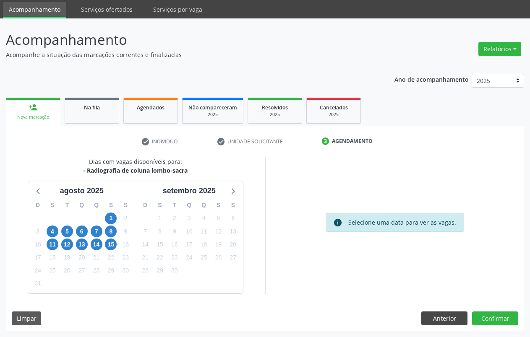
scroll to position [28, 0]
click at [445, 319] on button "Anterior" at bounding box center [444, 319] width 46 height 14
